Goal: Check status

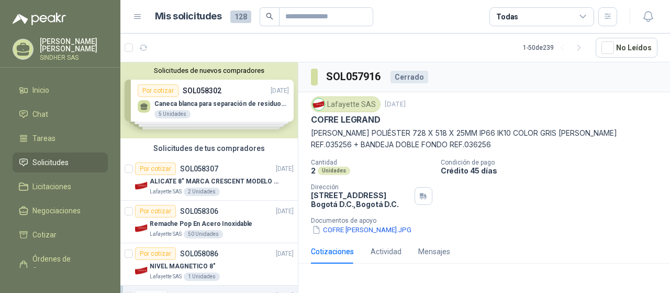
click at [209, 99] on div "Solicitudes de nuevos compradores Por cotizar SOL058302 [DATE] Caneca blanca pa…" at bounding box center [209, 100] width 178 height 76
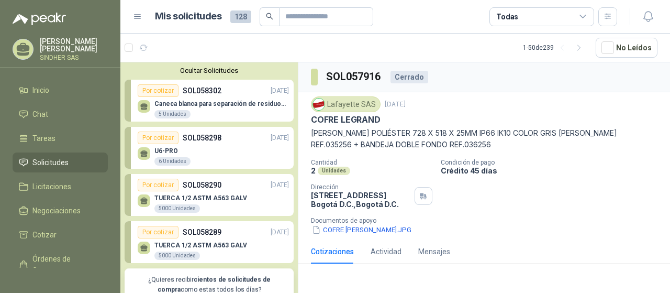
click at [205, 104] on p "Caneca blanca para separación de residuos 121 LT" at bounding box center [222, 103] width 135 height 7
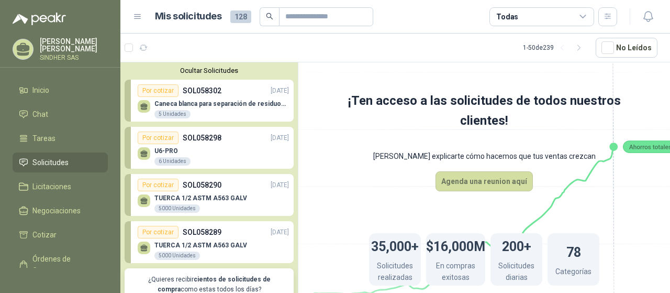
click at [58, 162] on span "Solicitudes" at bounding box center [50, 163] width 36 height 12
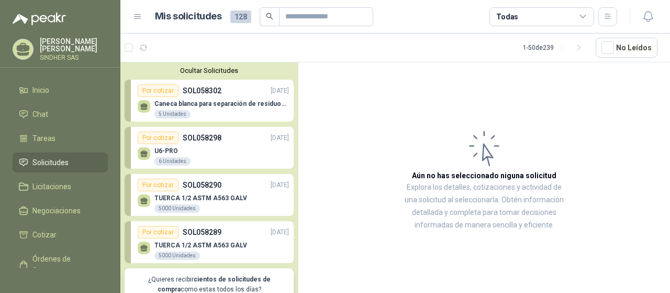
click at [60, 161] on span "Solicitudes" at bounding box center [50, 163] width 36 height 12
click at [220, 69] on button "Ocultar Solicitudes" at bounding box center [209, 71] width 169 height 8
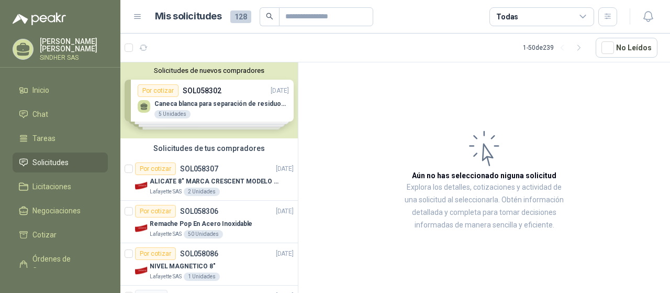
click at [326, 109] on article "Aún no has seleccionado niguna solicitud Explora los detalles, cotizaciones y a…" at bounding box center [485, 179] width 372 height 234
